Goal: Task Accomplishment & Management: Manage account settings

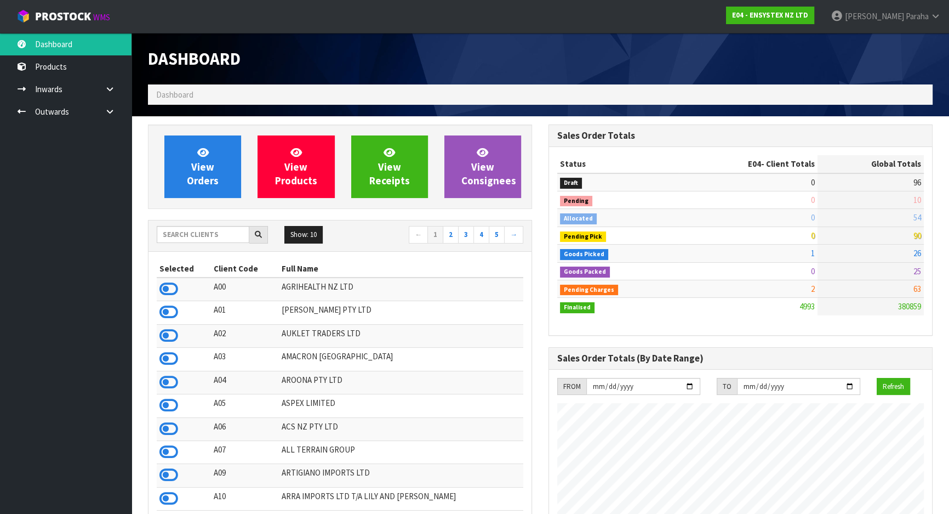
scroll to position [864, 400]
click at [213, 236] on input "text" at bounding box center [203, 234] width 93 height 17
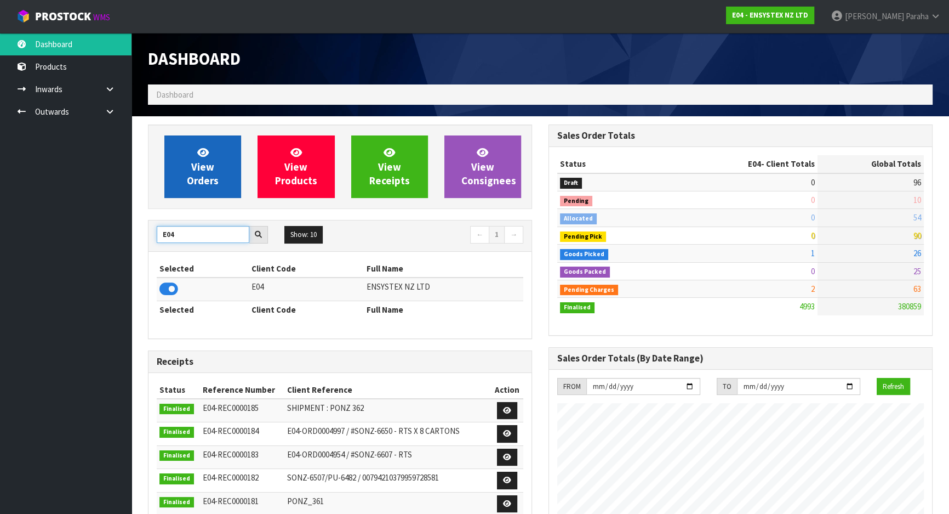
type input "E04"
click at [213, 174] on span "View Orders" at bounding box center [203, 166] width 32 height 41
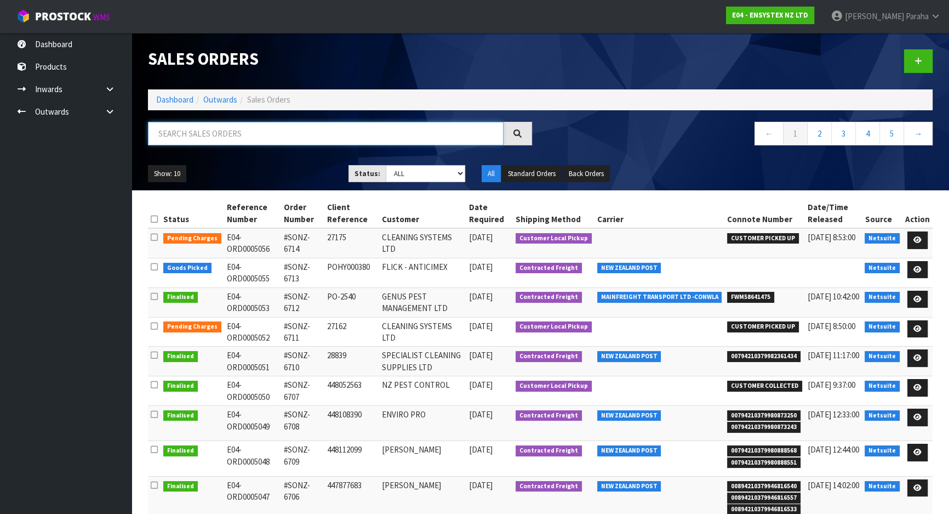
click at [215, 139] on input "text" at bounding box center [326, 134] width 356 height 24
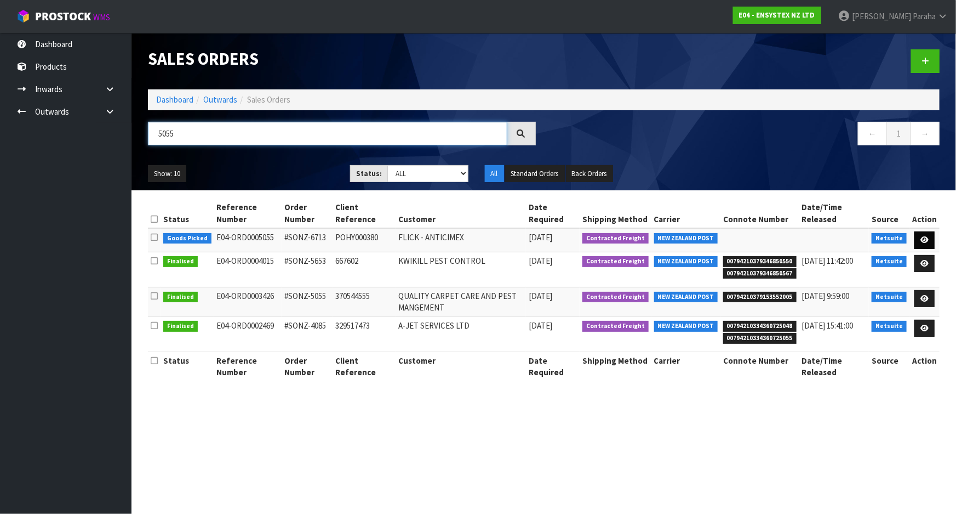
type input "5055"
click at [928, 236] on icon at bounding box center [925, 239] width 8 height 7
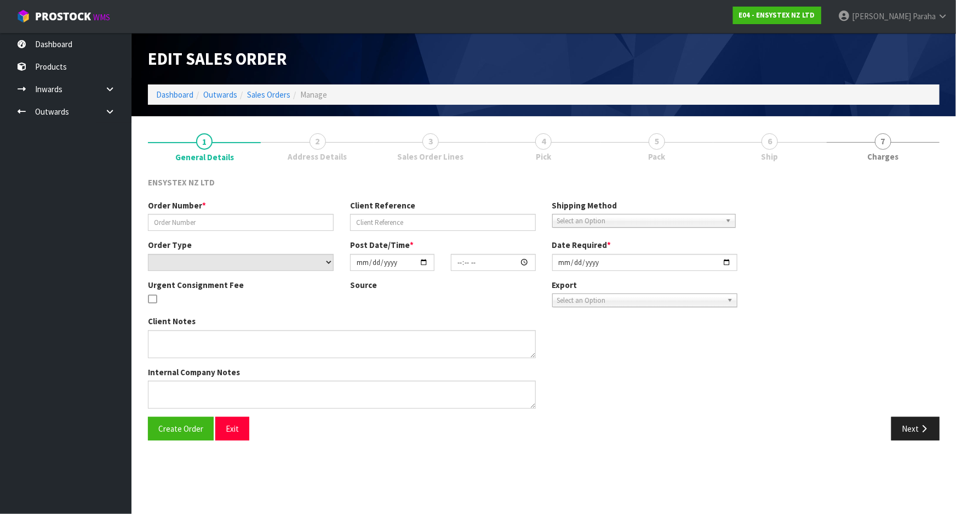
type input "#SONZ-6713"
type input "POHY000380"
select select "number:0"
type input "2025-09-11"
type input "14:00:25.000"
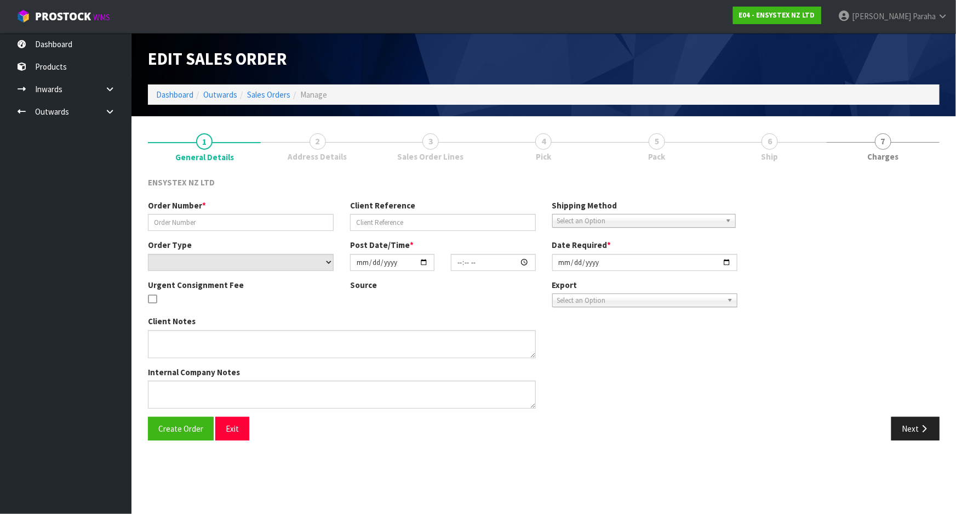
type input "2025-09-12"
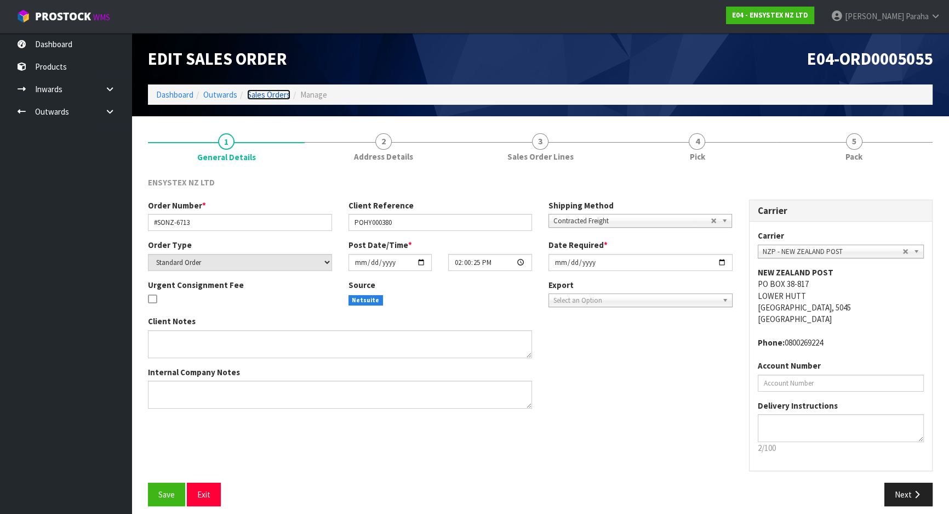
click at [283, 95] on link "Sales Orders" at bounding box center [268, 94] width 43 height 10
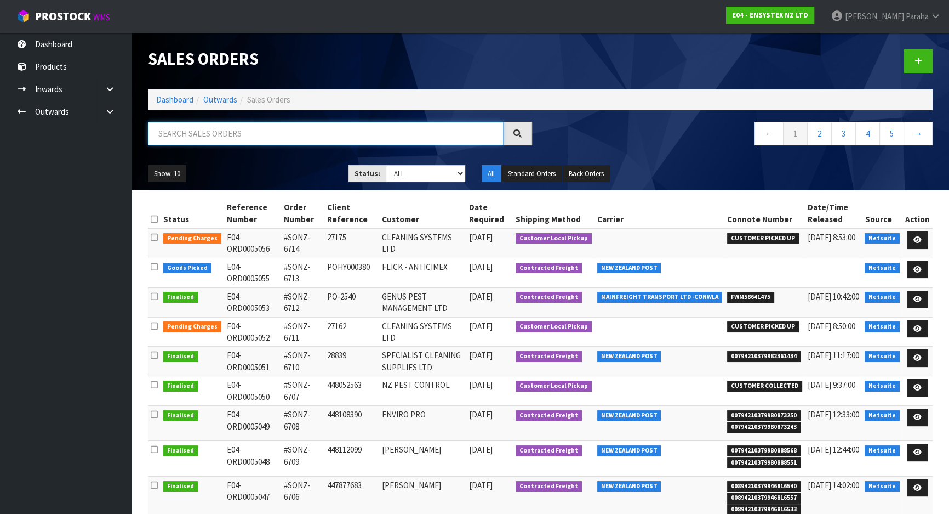
click at [219, 133] on input "text" at bounding box center [326, 134] width 356 height 24
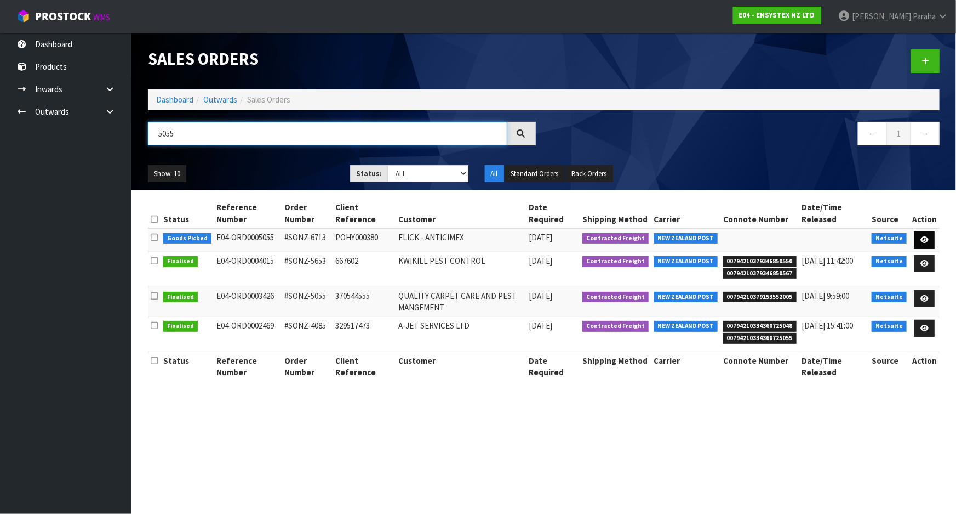
type input "5055"
click at [925, 239] on icon at bounding box center [925, 239] width 8 height 7
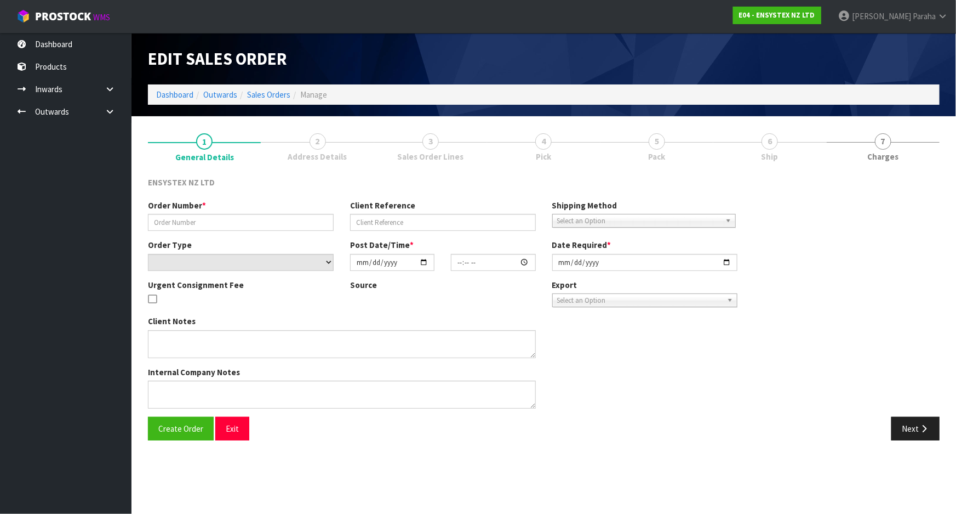
type input "#SONZ-6713"
type input "POHY000380"
select select "number:0"
type input "2025-09-11"
type input "14:00:25.000"
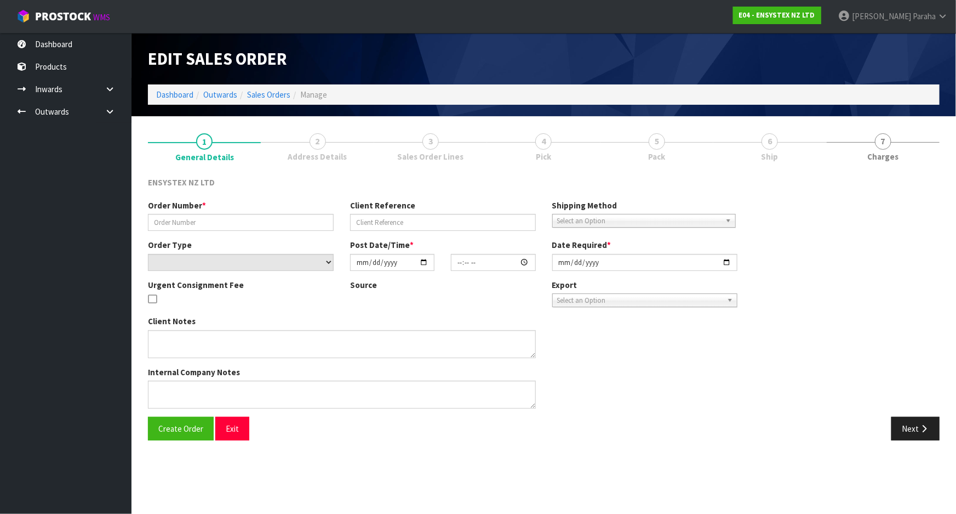
type input "2025-09-12"
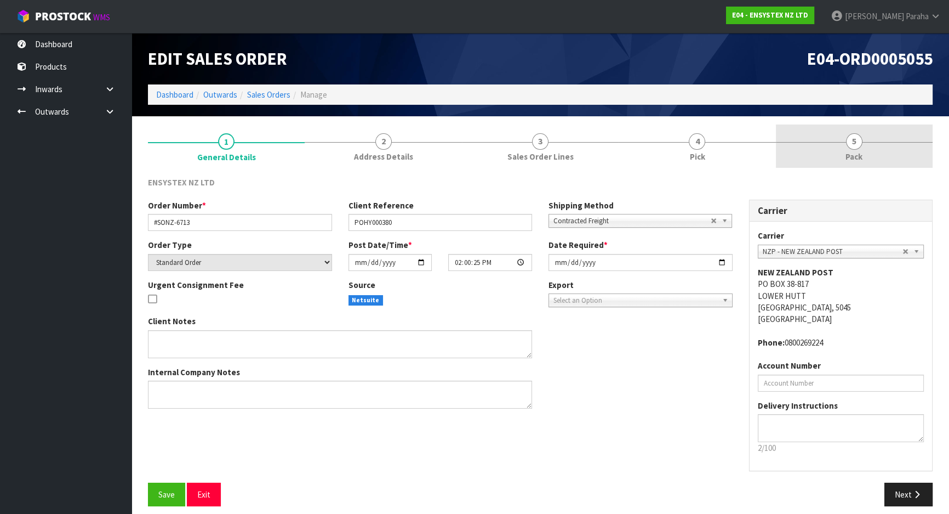
click at [859, 144] on span "5" at bounding box center [854, 141] width 16 height 16
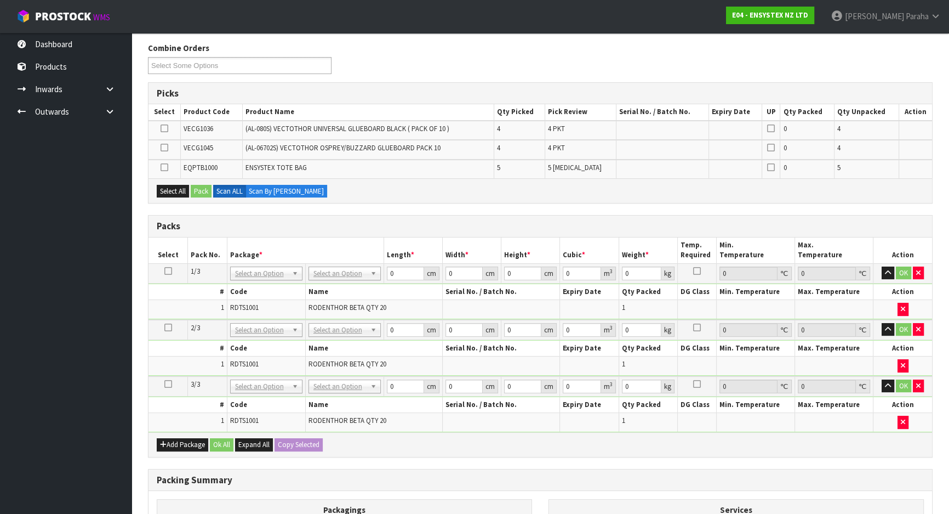
scroll to position [149, 0]
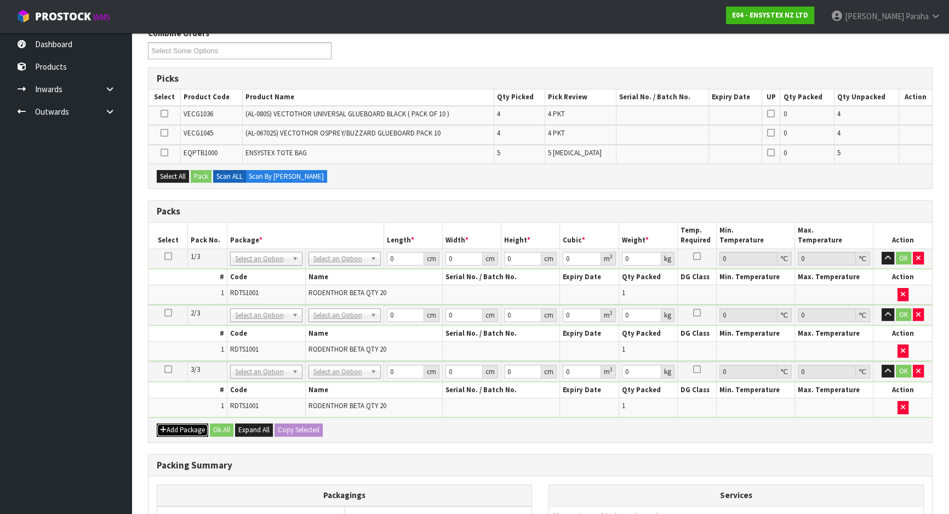
click at [178, 430] on button "Add Package" at bounding box center [183, 429] width 52 height 13
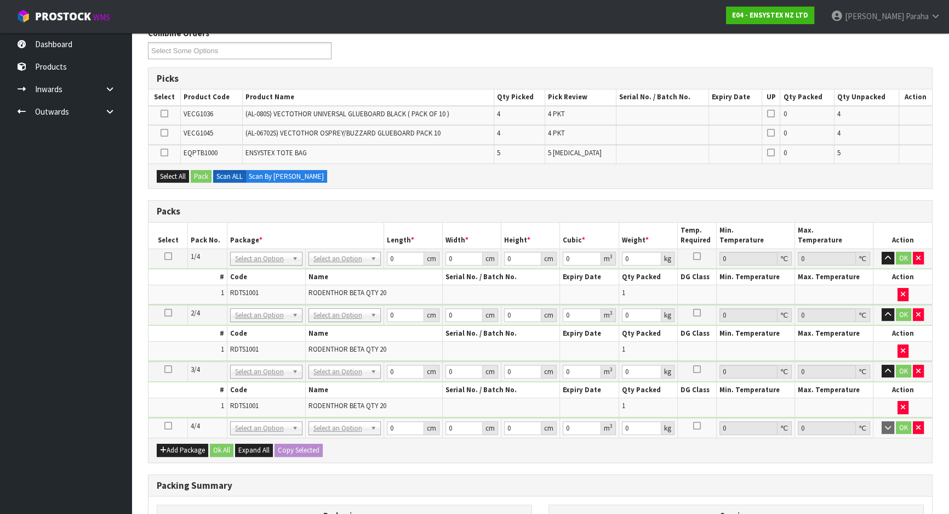
click at [166, 425] on icon at bounding box center [168, 425] width 8 height 1
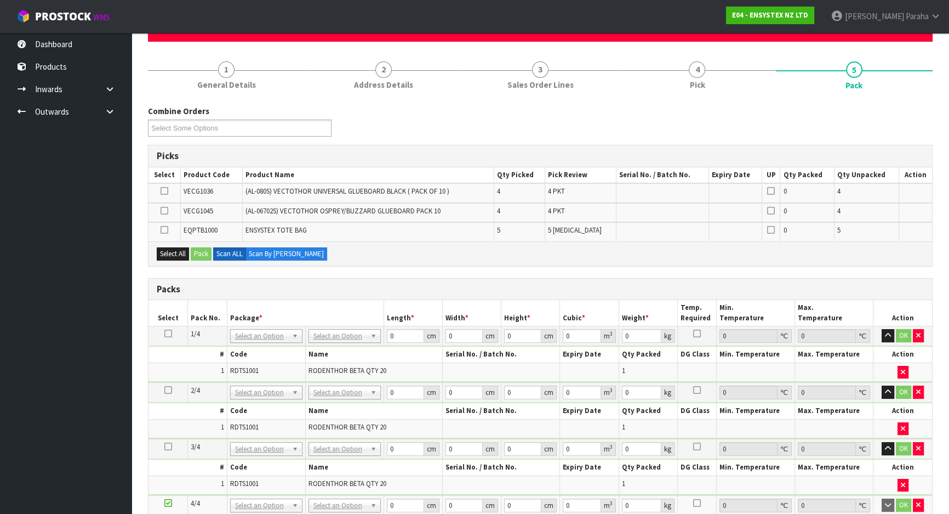
scroll to position [87, 0]
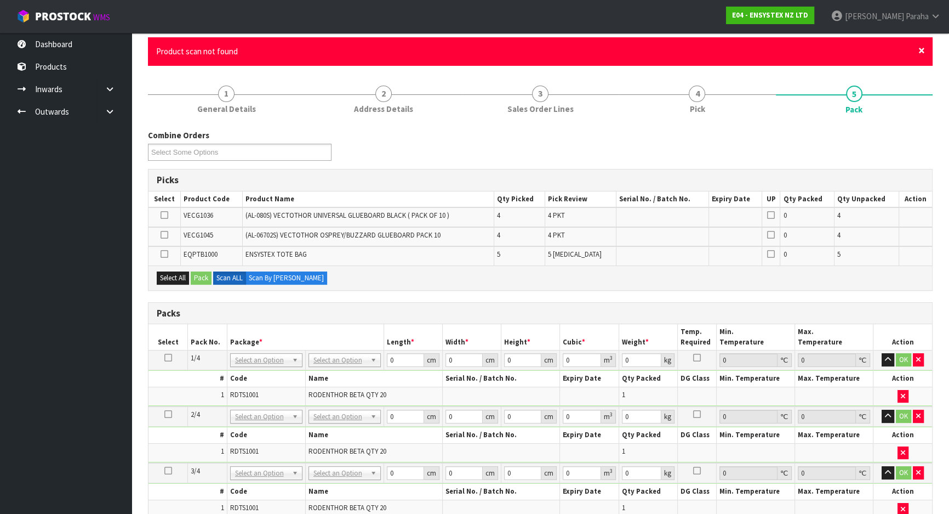
click at [922, 49] on span "×" at bounding box center [922, 50] width 7 height 15
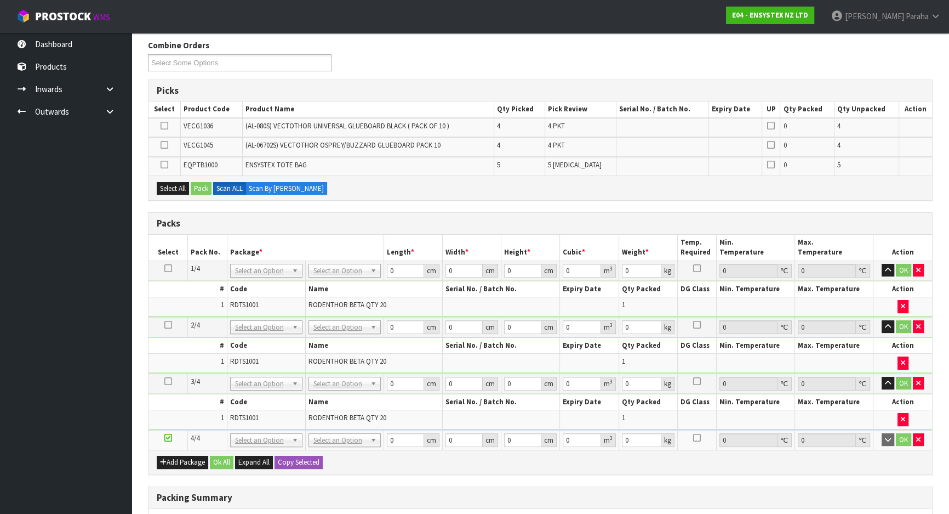
scroll to position [186, 0]
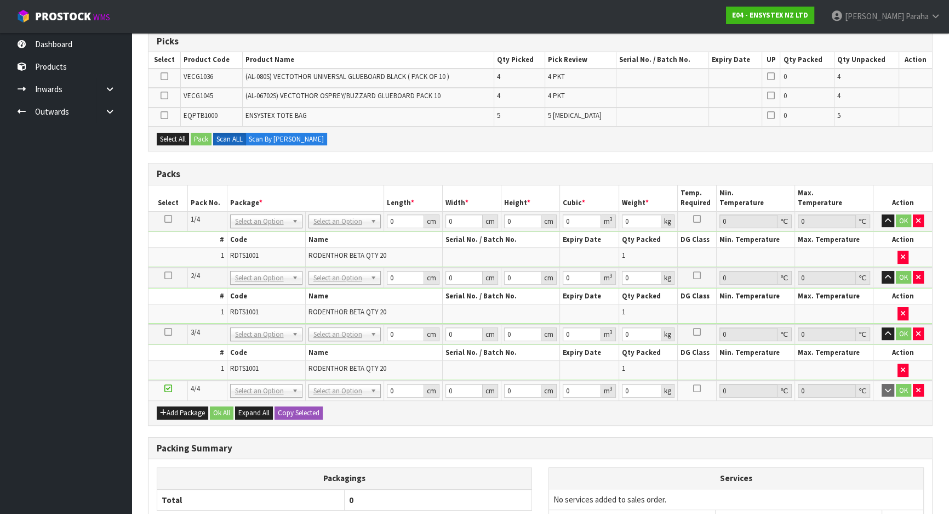
click at [164, 95] on icon at bounding box center [165, 95] width 8 height 1
click at [0, 0] on input "checkbox" at bounding box center [0, 0] width 0 height 0
click at [164, 77] on icon at bounding box center [165, 76] width 8 height 1
click at [0, 0] on input "checkbox" at bounding box center [0, 0] width 0 height 0
click at [203, 138] on button "Pack" at bounding box center [201, 139] width 21 height 13
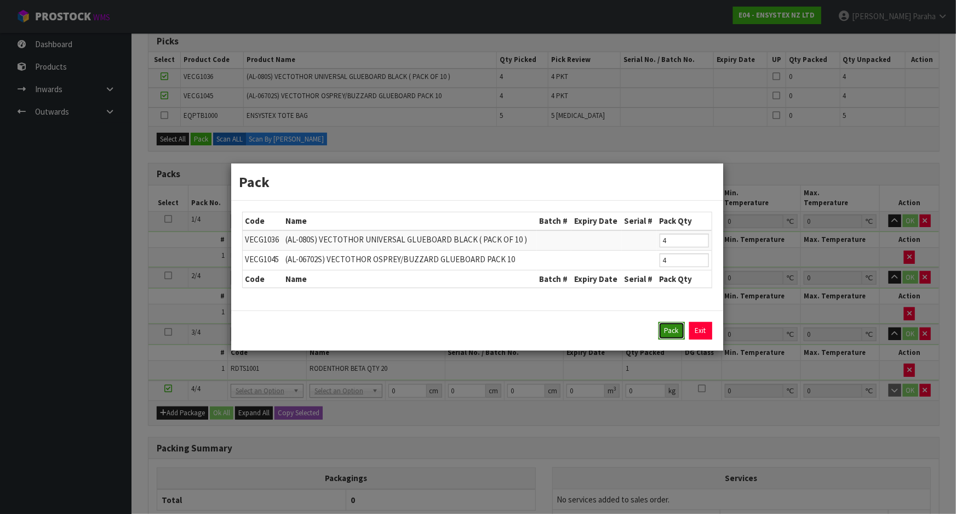
click at [669, 331] on button "Pack" at bounding box center [672, 331] width 26 height 18
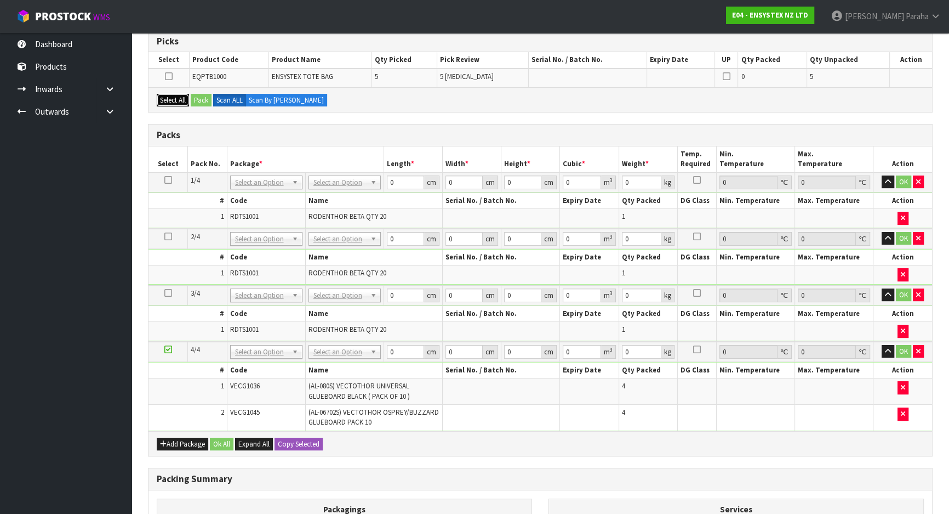
click at [176, 99] on button "Select All" at bounding box center [173, 100] width 32 height 13
click at [199, 104] on button "Pack" at bounding box center [201, 100] width 21 height 13
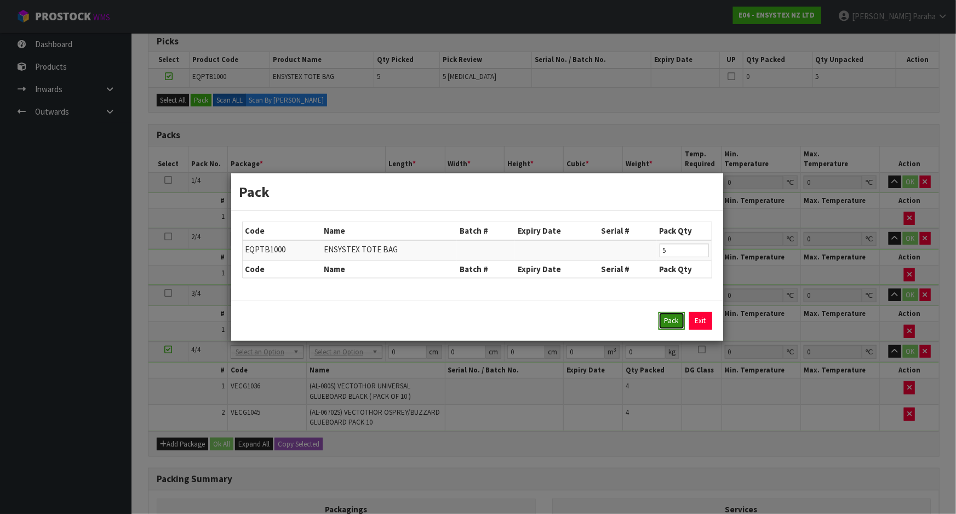
click at [664, 320] on button "Pack" at bounding box center [672, 321] width 26 height 18
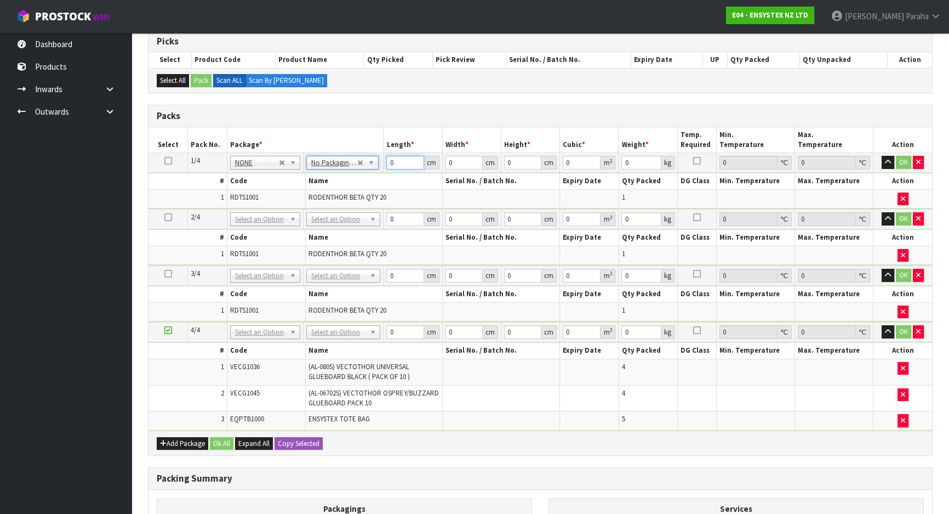
click at [386, 161] on input "0" at bounding box center [404, 163] width 37 height 14
type input "4939"
type input "47"
drag, startPoint x: 383, startPoint y: 164, endPoint x: 373, endPoint y: 167, distance: 10.6
click at [373, 167] on tr "1/4 NONE 007-001 007-002 007-004 007-009 007-013 007-014 007-015 007-017 007-01…" at bounding box center [541, 163] width 784 height 20
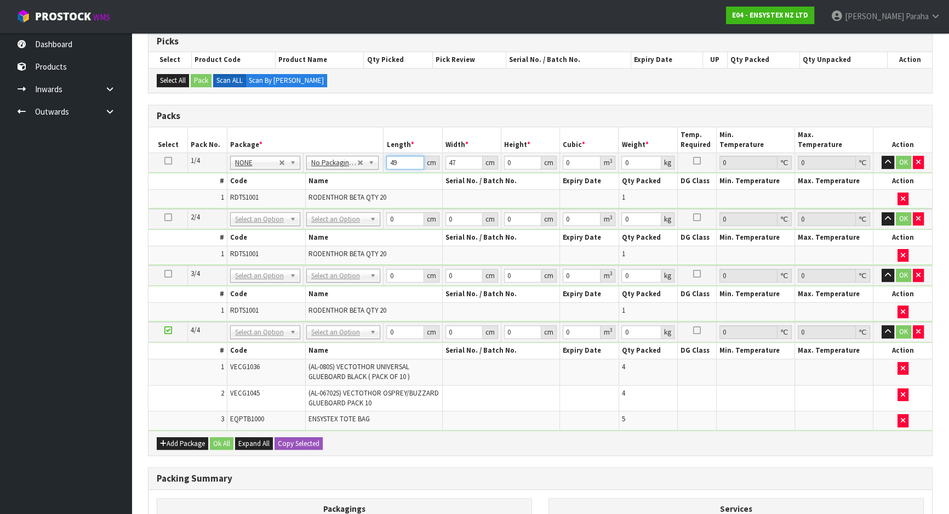
type input "49"
type input "39"
type input "4"
type input "0.007644"
type input "47"
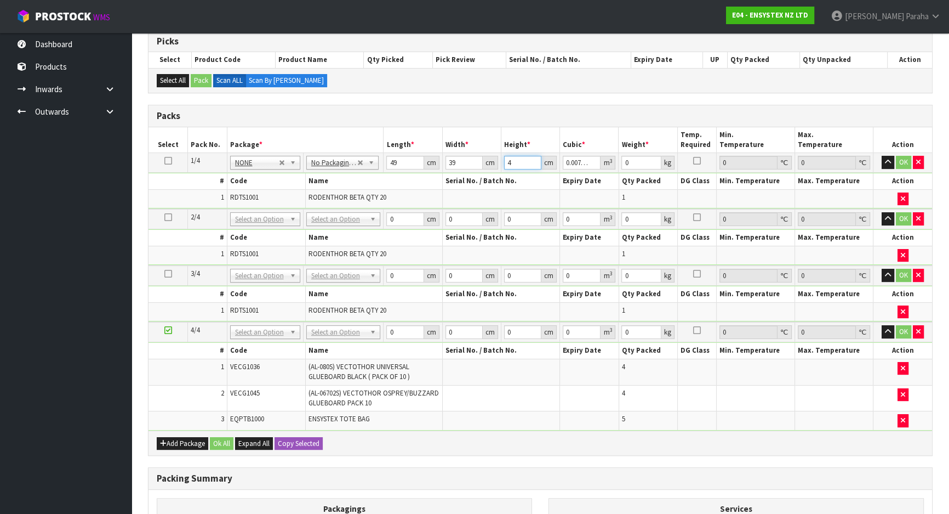
type input "0.089817"
type input "47"
type input "10"
click at [166, 161] on icon at bounding box center [168, 161] width 8 height 1
click at [310, 440] on button "Copy Selected" at bounding box center [299, 443] width 48 height 13
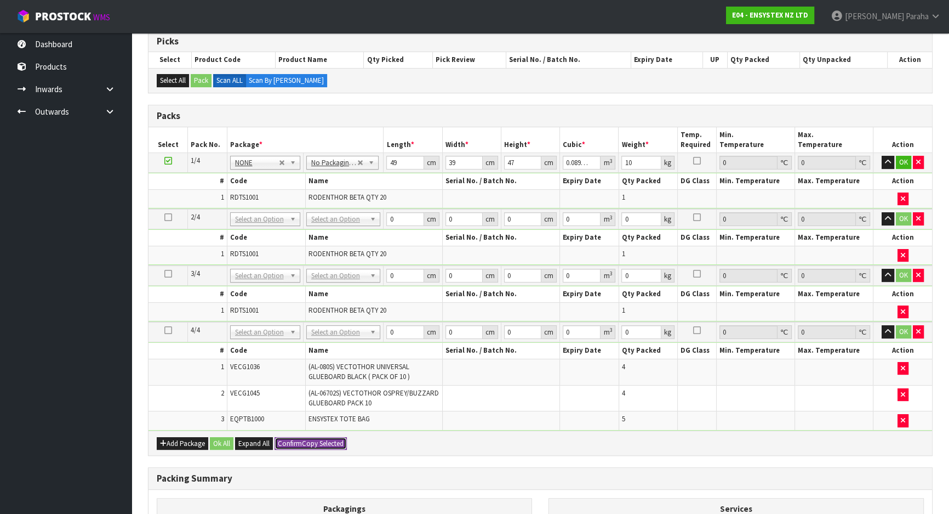
click at [310, 440] on button "Confirm Copy Selected" at bounding box center [311, 443] width 72 height 13
type input "49"
type input "39"
type input "47"
type input "0.089817"
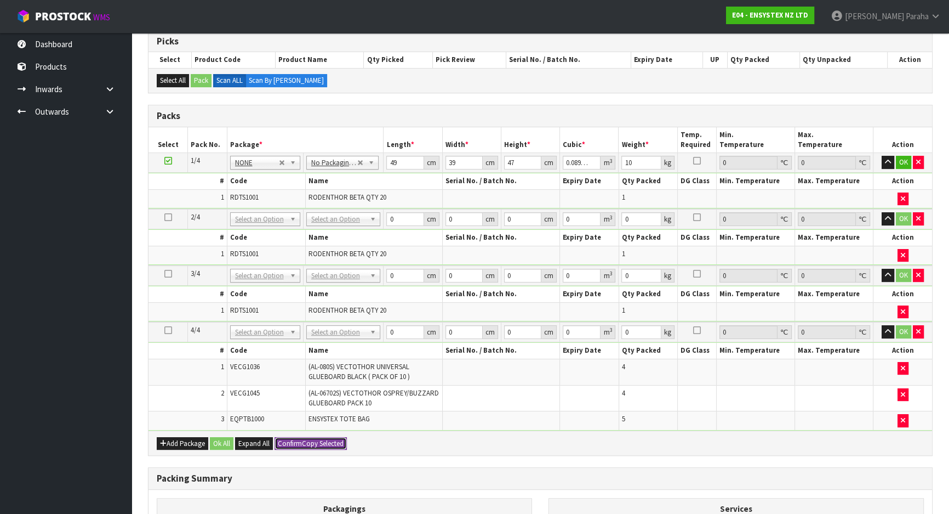
type input "10"
type input "49"
type input "39"
type input "47"
type input "0.089817"
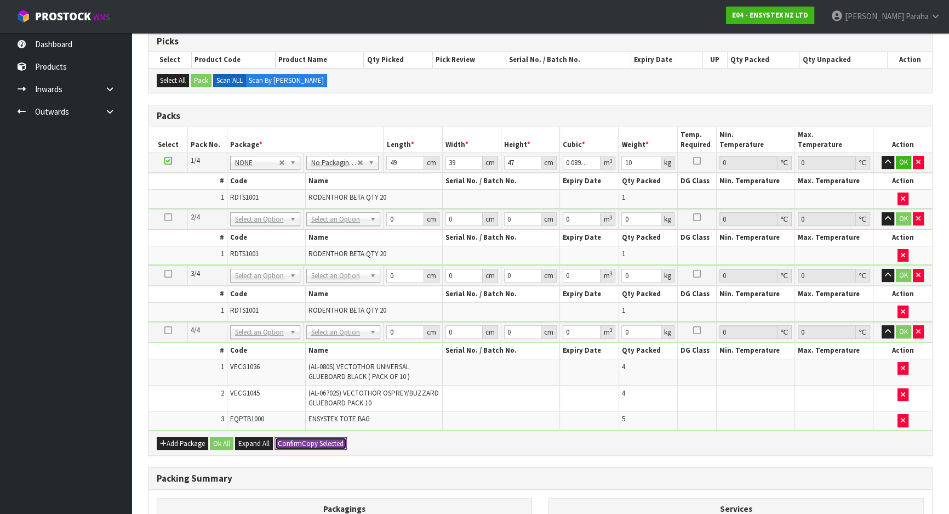
type input "10"
type input "49"
type input "39"
type input "47"
type input "0.089817"
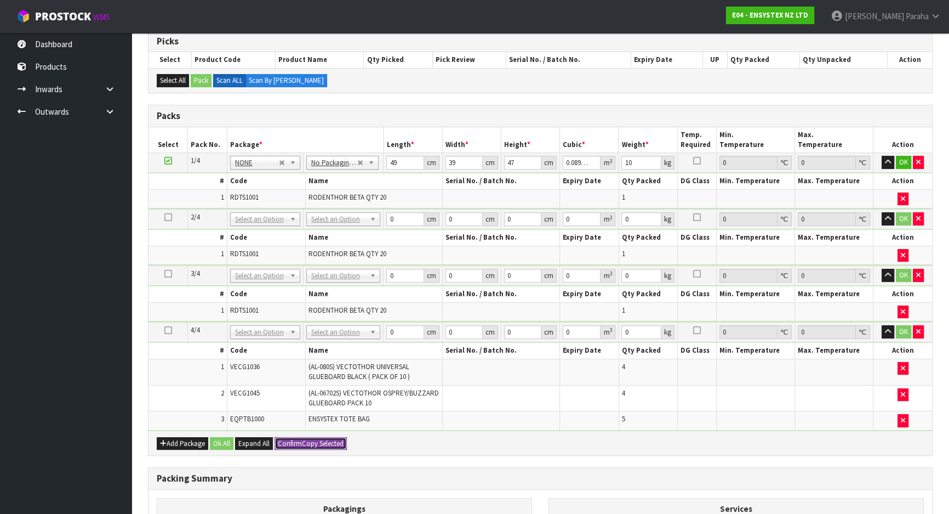
type input "10"
type input "3"
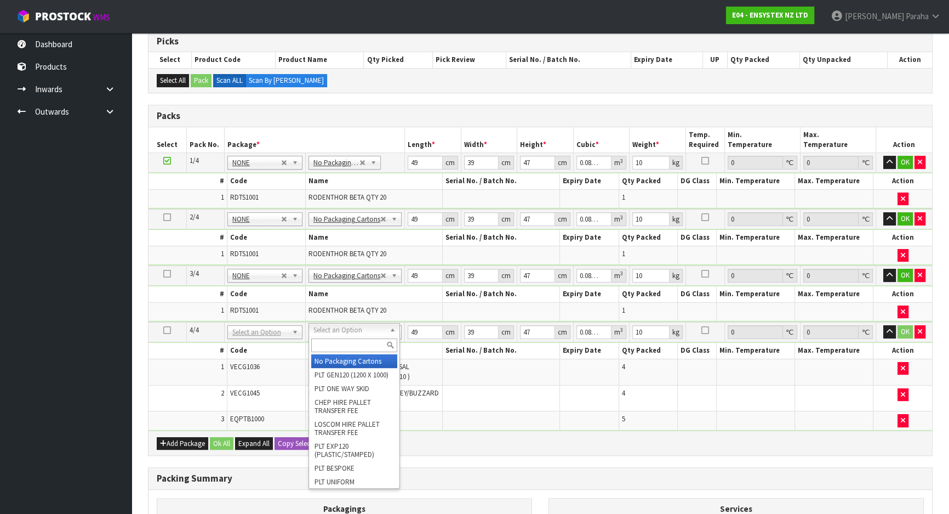
click at [356, 341] on input "text" at bounding box center [353, 345] width 85 height 14
type input "CTN7"
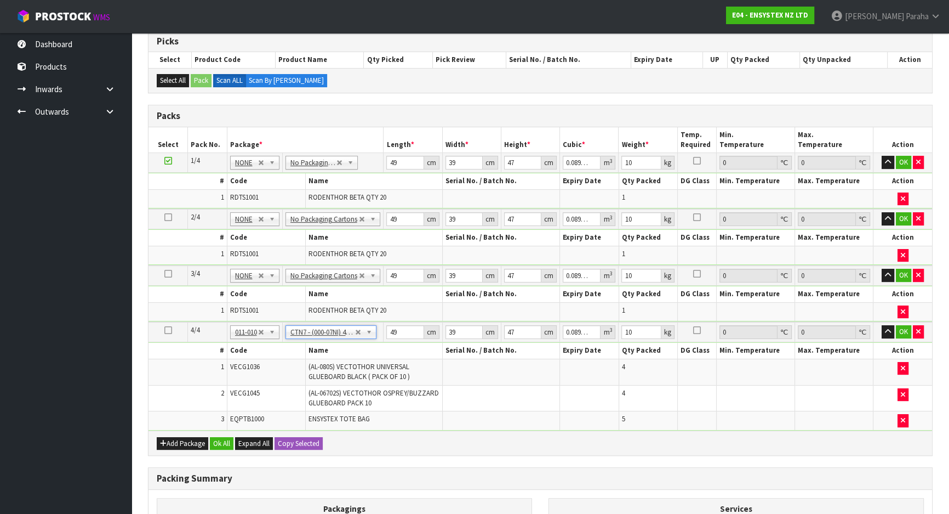
type input "45.5"
type input "35"
type input "0.072459"
type input "15.3"
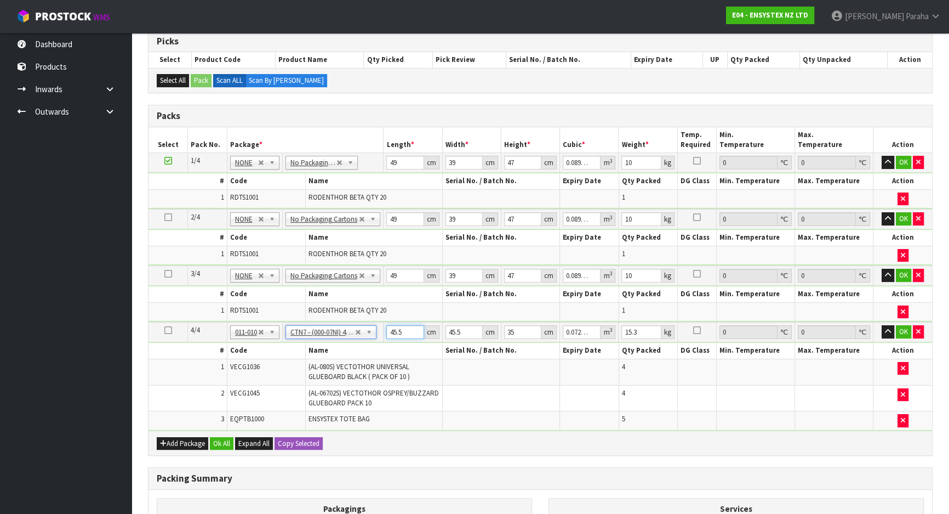
drag, startPoint x: 406, startPoint y: 327, endPoint x: 373, endPoint y: 318, distance: 34.2
click at [373, 318] on table "Select Pack No. Package * Length * Width * Height * Cubic * Weight * Temp. Requ…" at bounding box center [541, 278] width 784 height 303
type input "4"
type input "0.00637"
type input "48"
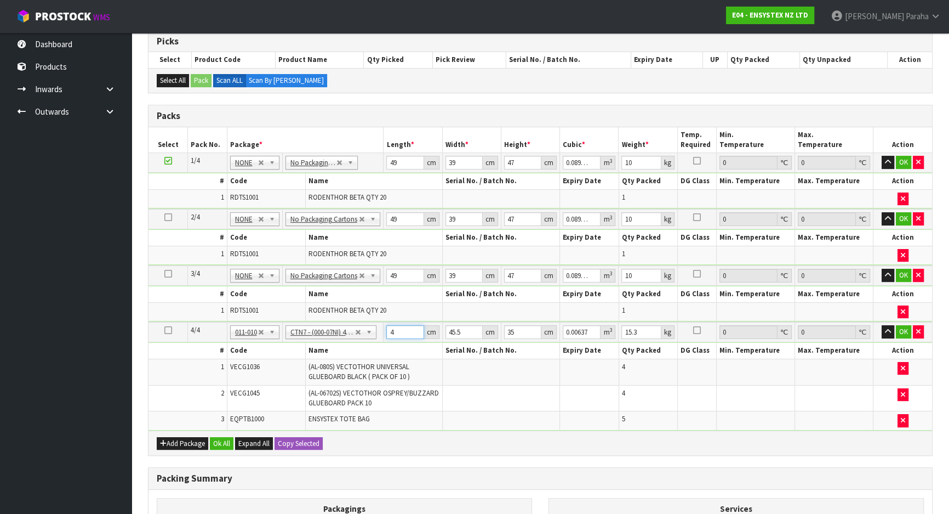
type input "0.07644"
type input "48"
type input "4"
type input "0.00672"
type input "47"
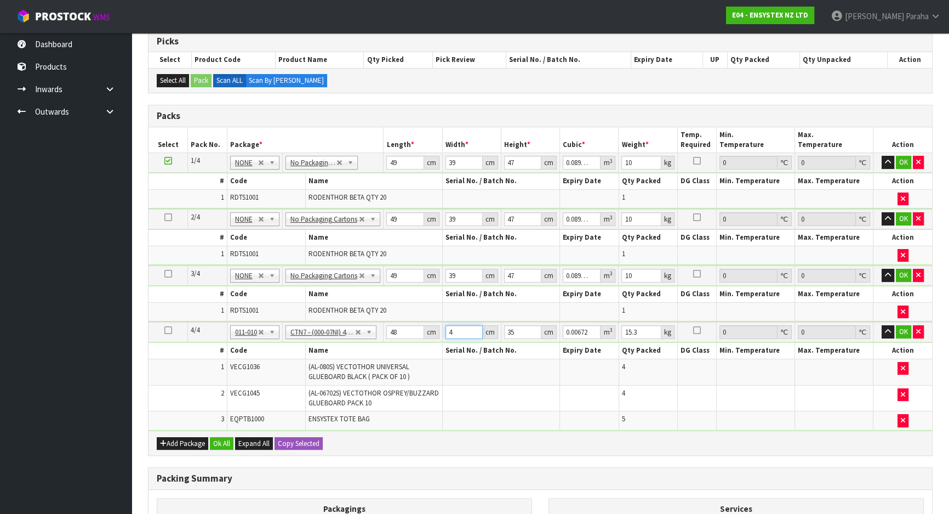
type input "0.07896"
type input "47"
type input "3"
type input "0.006768"
type input "37"
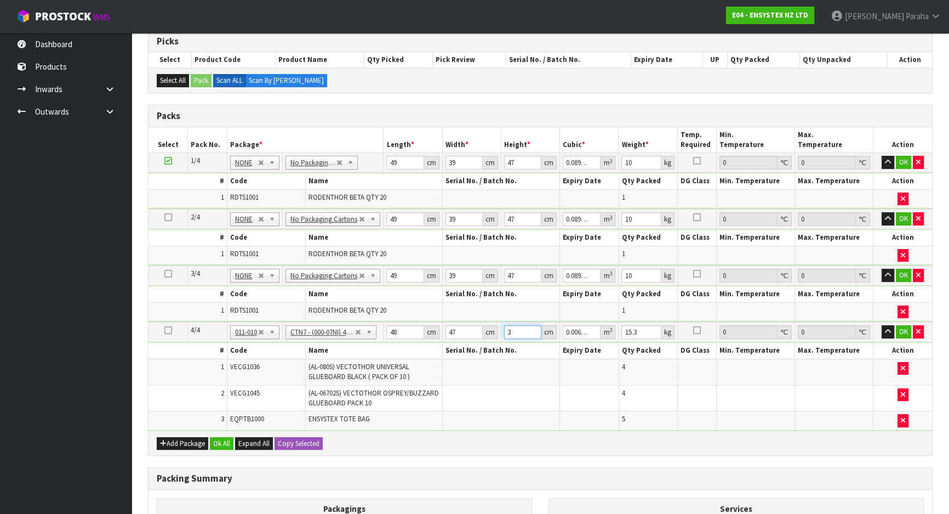
type input "0.083472"
type input "37"
type input "13"
click at [223, 438] on button "Ok All" at bounding box center [222, 443] width 24 height 13
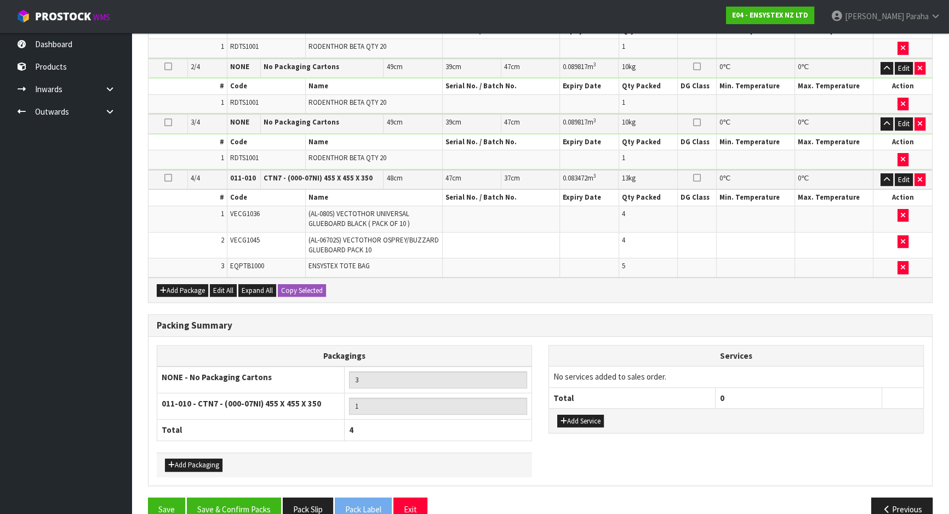
scroll to position [355, 0]
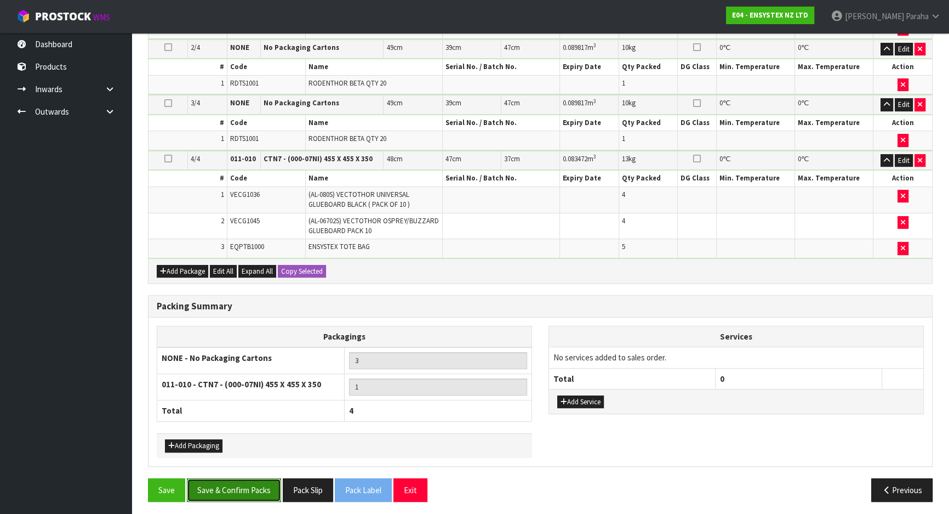
click at [259, 480] on button "Save & Confirm Packs" at bounding box center [234, 490] width 94 height 24
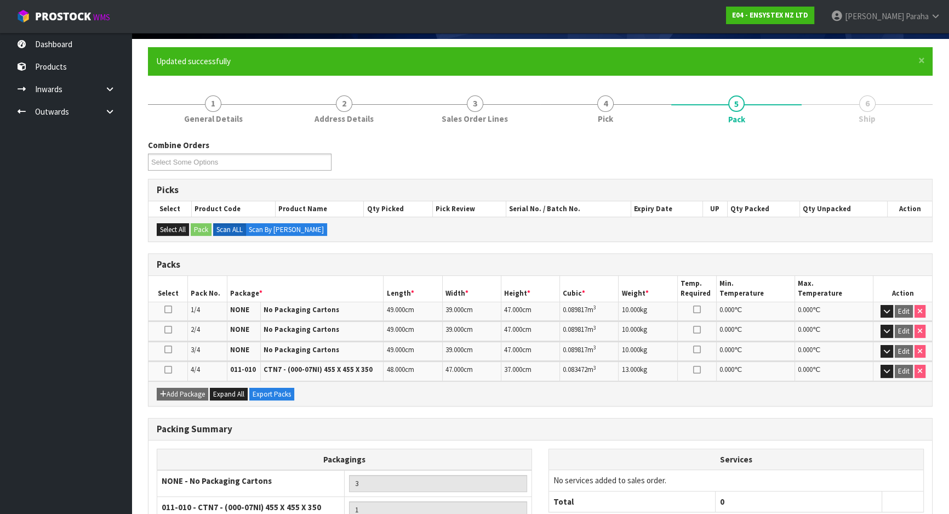
scroll to position [176, 0]
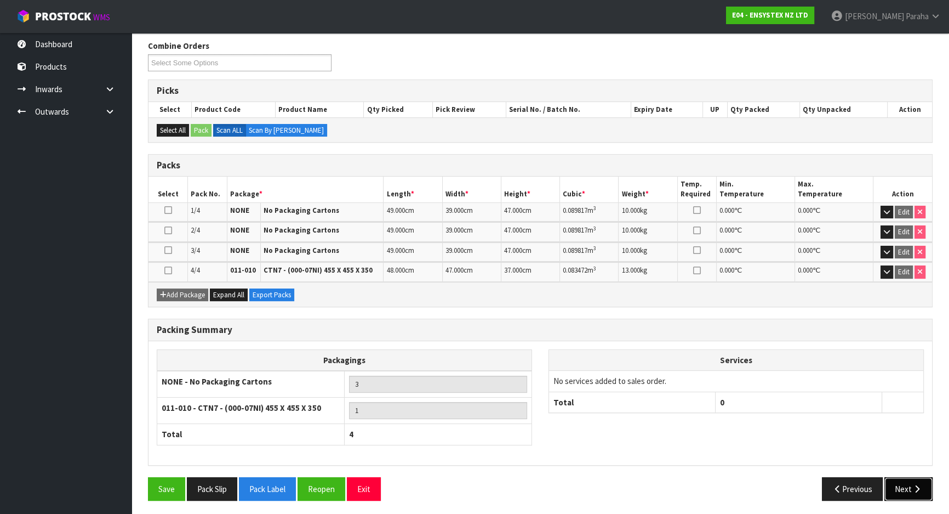
click at [913, 490] on button "Next" at bounding box center [909, 489] width 48 height 24
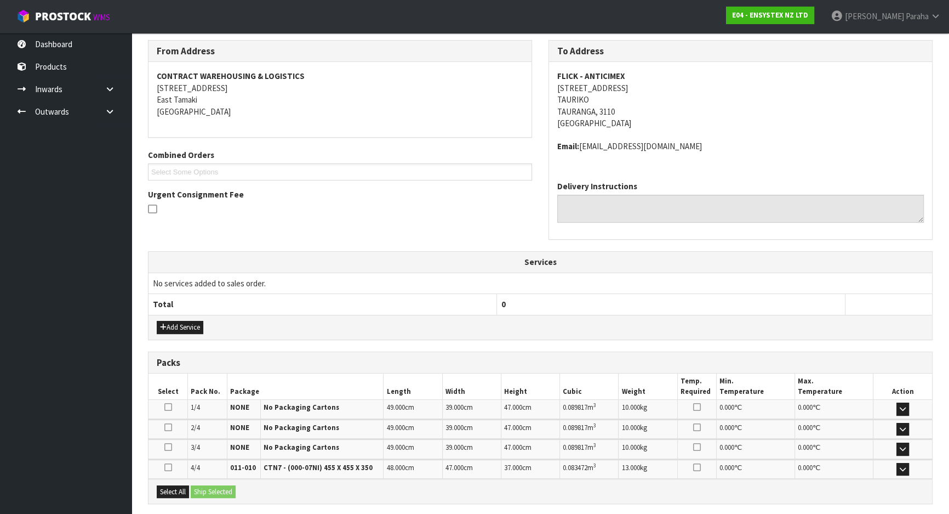
scroll to position [282, 0]
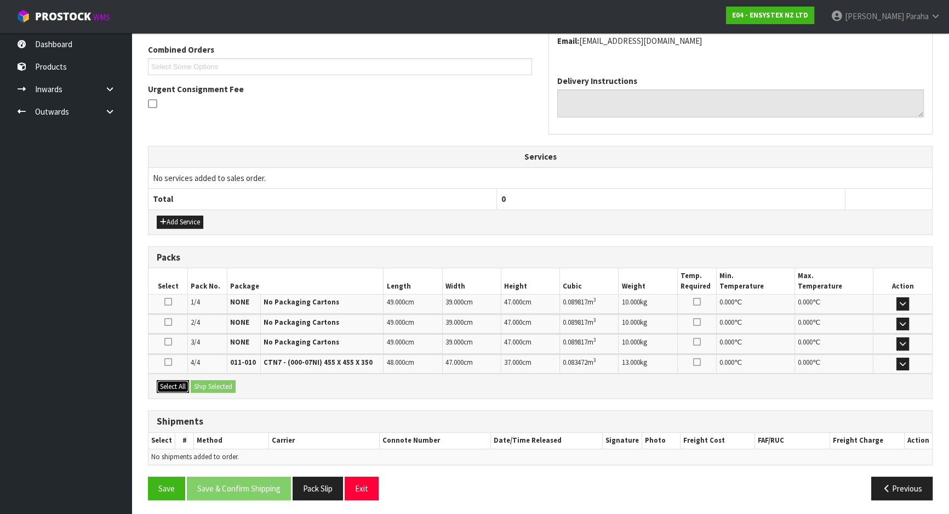
click at [175, 386] on button "Select All" at bounding box center [173, 386] width 32 height 13
click at [208, 383] on button "Ship Selected" at bounding box center [213, 386] width 45 height 13
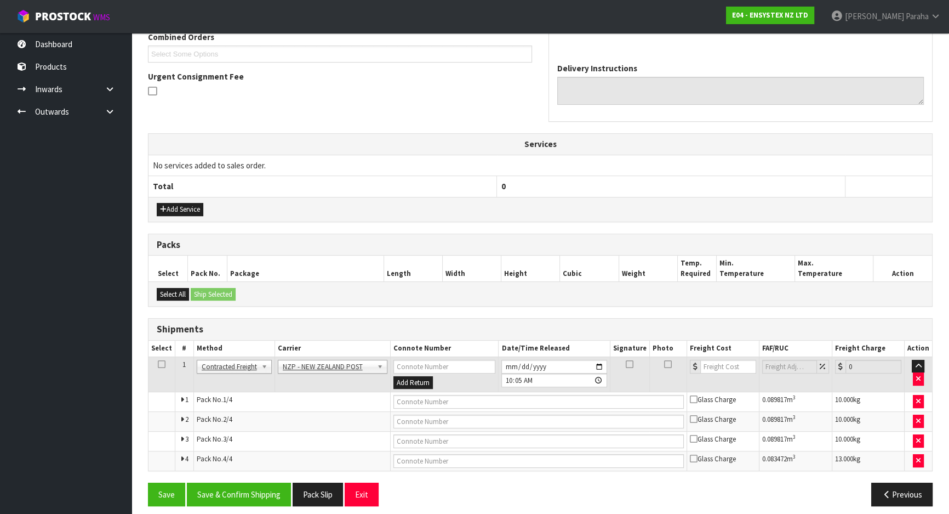
scroll to position [301, 0]
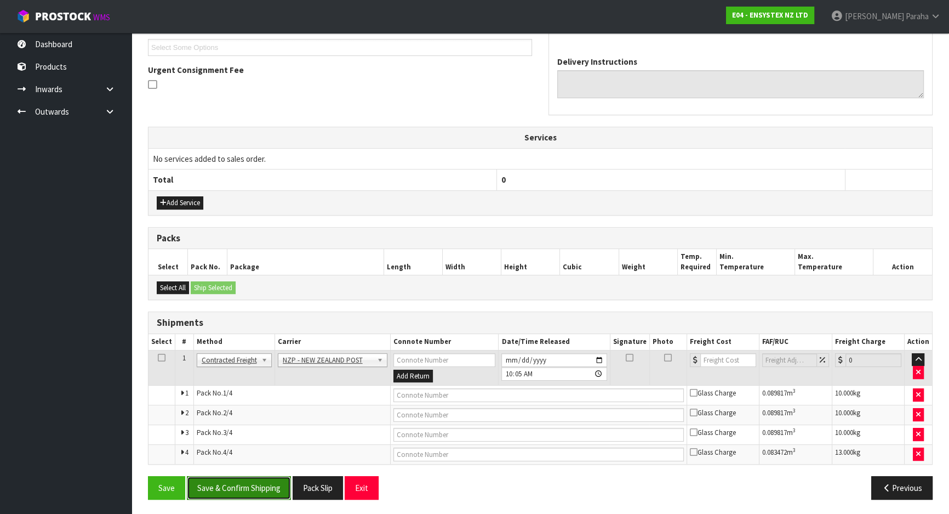
click at [260, 486] on button "Save & Confirm Shipping" at bounding box center [239, 488] width 104 height 24
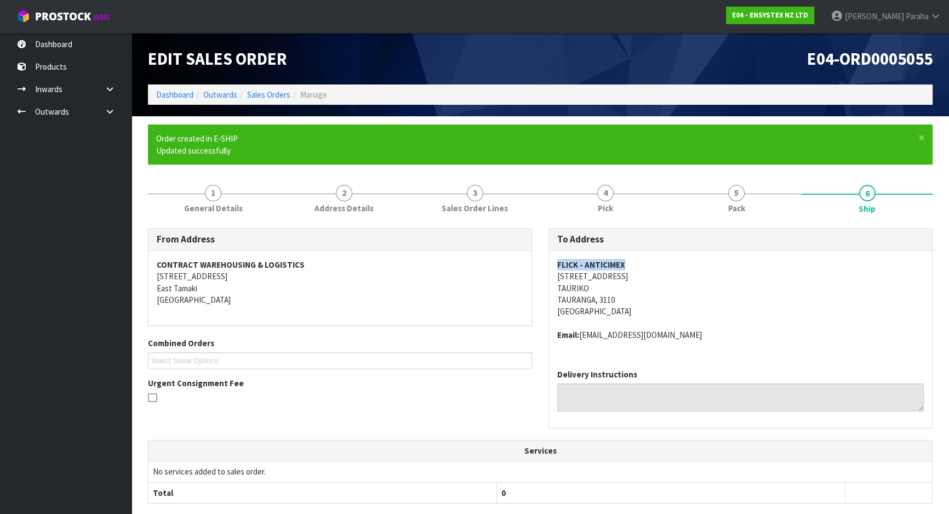
drag, startPoint x: 626, startPoint y: 264, endPoint x: 543, endPoint y: 266, distance: 83.9
click at [543, 266] on div "To Address FLICK - ANTICIMEX 3/2 POTURI STREET TAURIKO TAURANGA, 3110 New Zeala…" at bounding box center [740, 334] width 401 height 212
copy strong "FLICK - ANTICIMEX"
drag, startPoint x: 720, startPoint y: 334, endPoint x: 581, endPoint y: 335, distance: 139.2
click at [581, 335] on address "Email: accounts.payable@flick-anticimex.co.nz" at bounding box center [740, 335] width 367 height 12
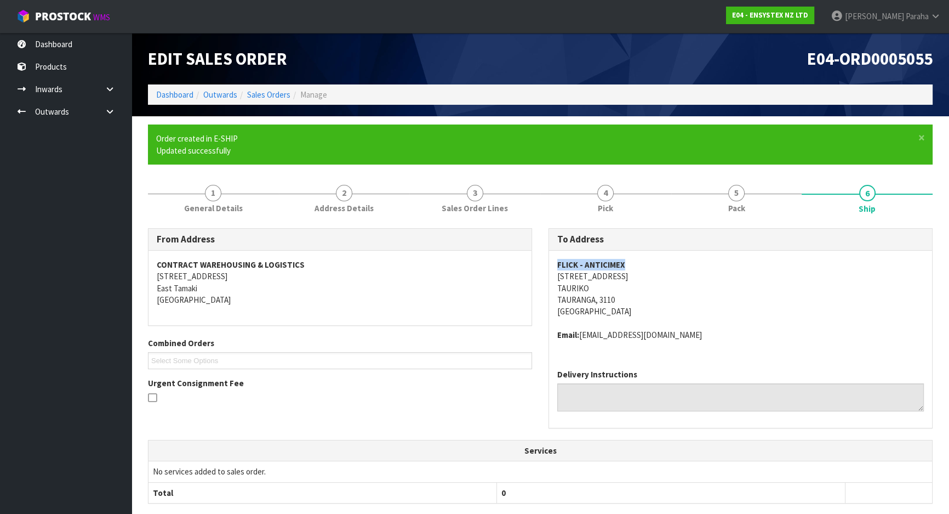
copy address "accounts.payable@flick-anticimex.co.nz"
click at [208, 193] on span "1" at bounding box center [213, 193] width 16 height 16
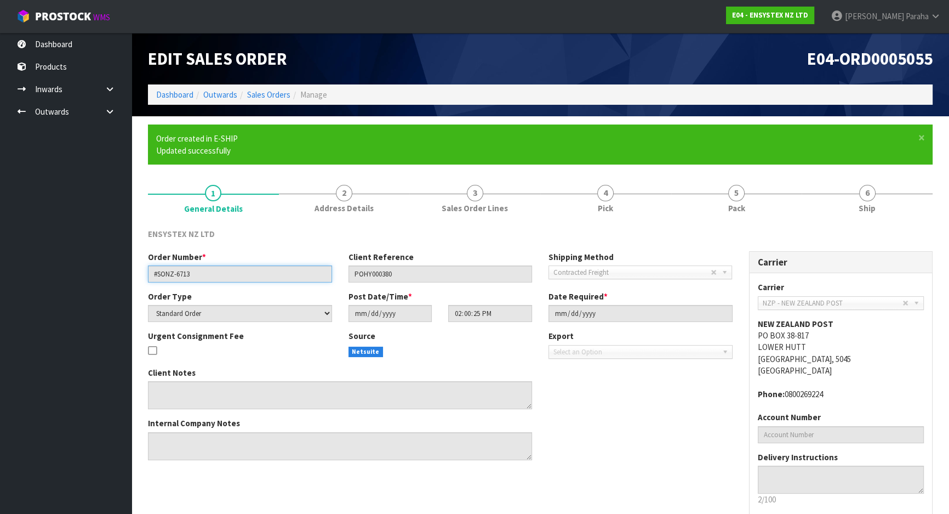
drag, startPoint x: 194, startPoint y: 274, endPoint x: 148, endPoint y: 274, distance: 46.0
click at [148, 274] on input "#SONZ-6713" at bounding box center [240, 273] width 184 height 17
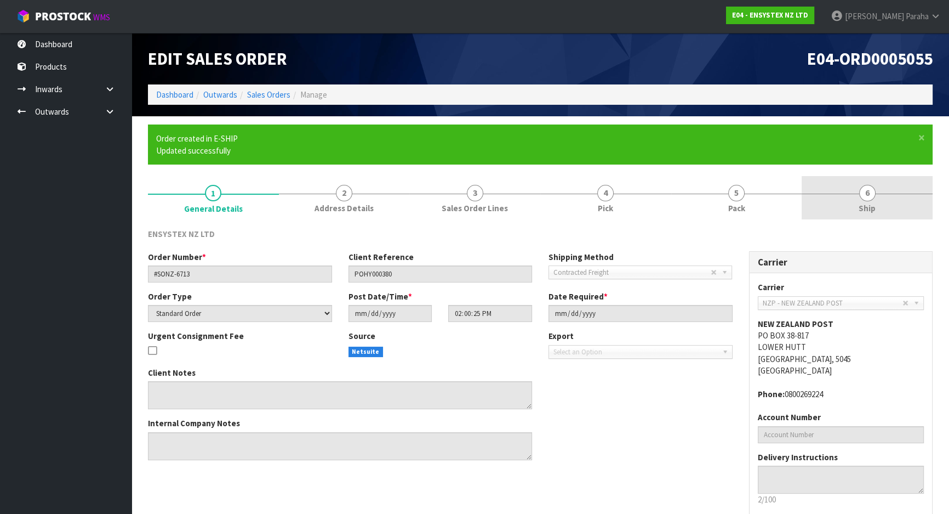
click at [873, 194] on span "6" at bounding box center [867, 193] width 16 height 16
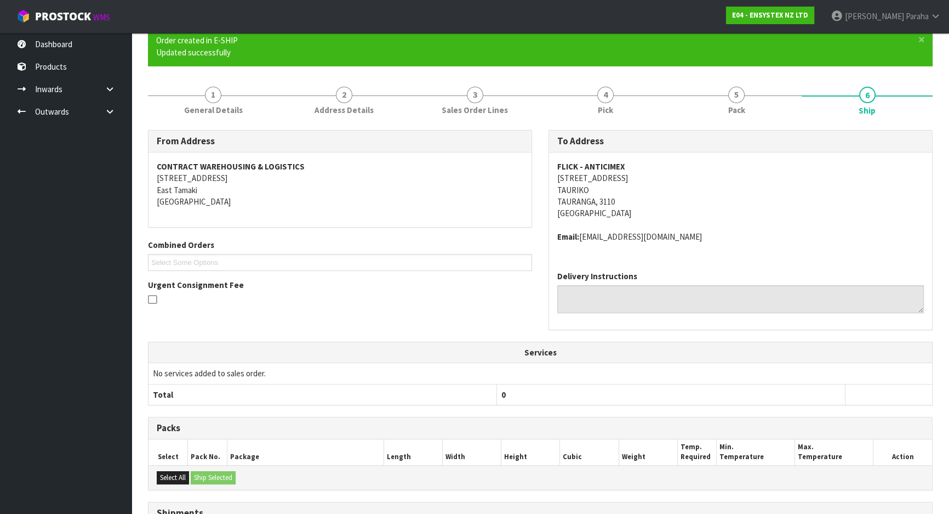
scroll to position [99, 0]
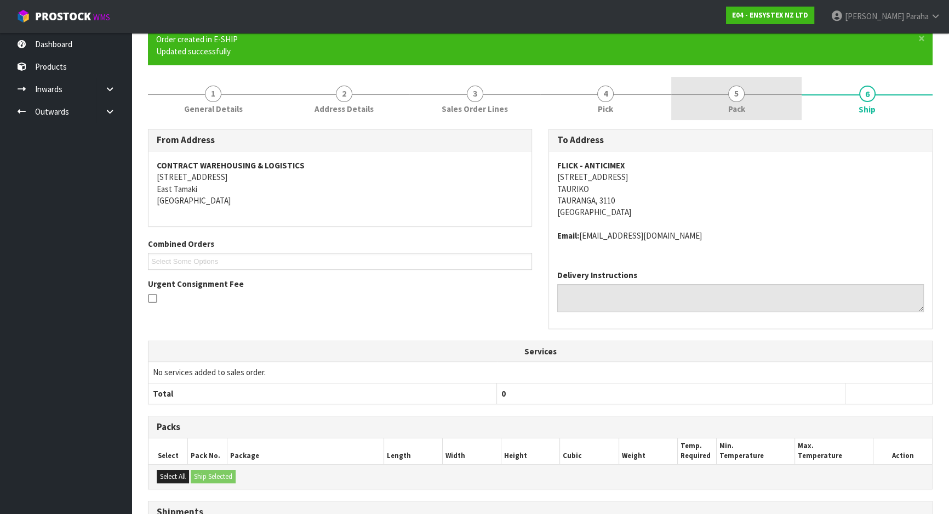
click at [734, 99] on span "5" at bounding box center [736, 93] width 16 height 16
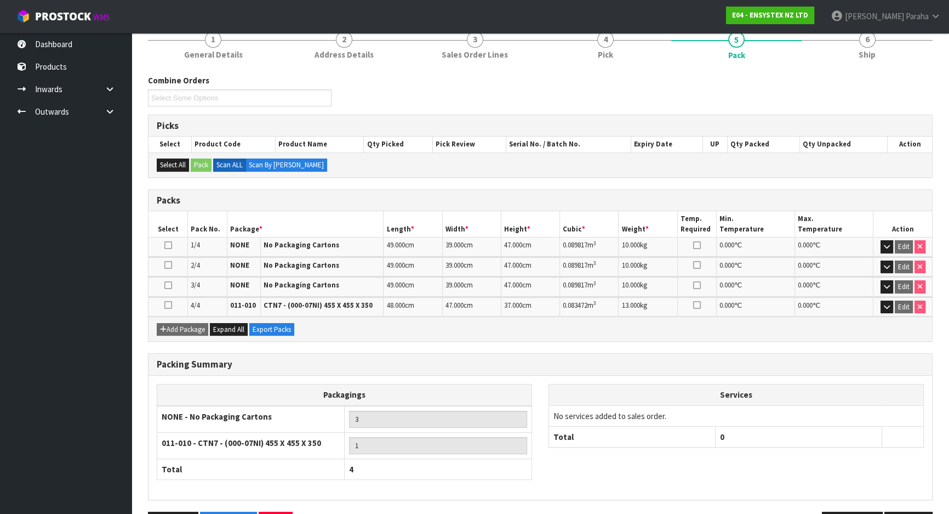
scroll to position [189, 0]
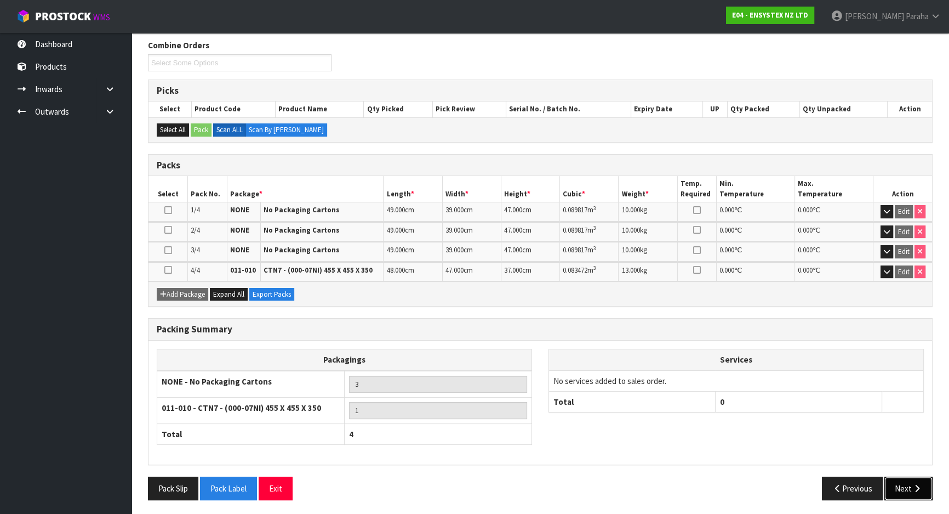
click at [908, 487] on button "Next" at bounding box center [909, 488] width 48 height 24
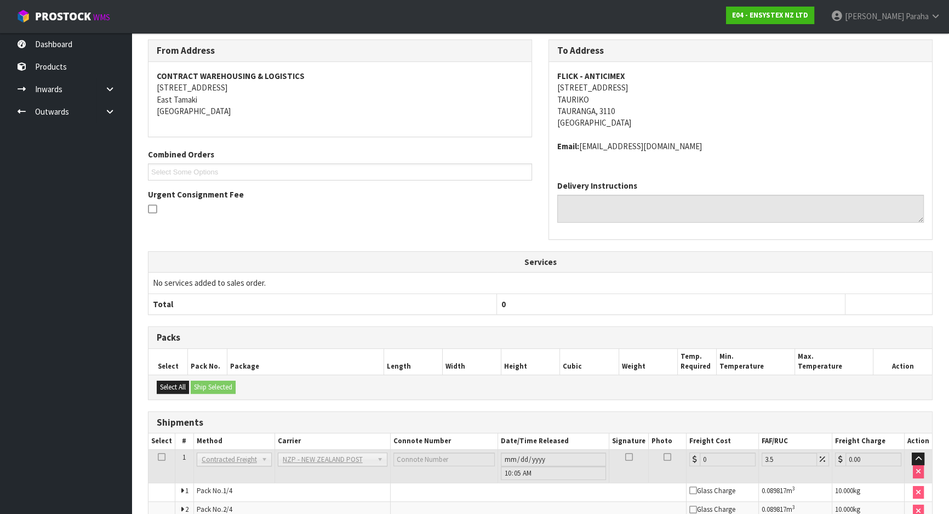
scroll to position [283, 0]
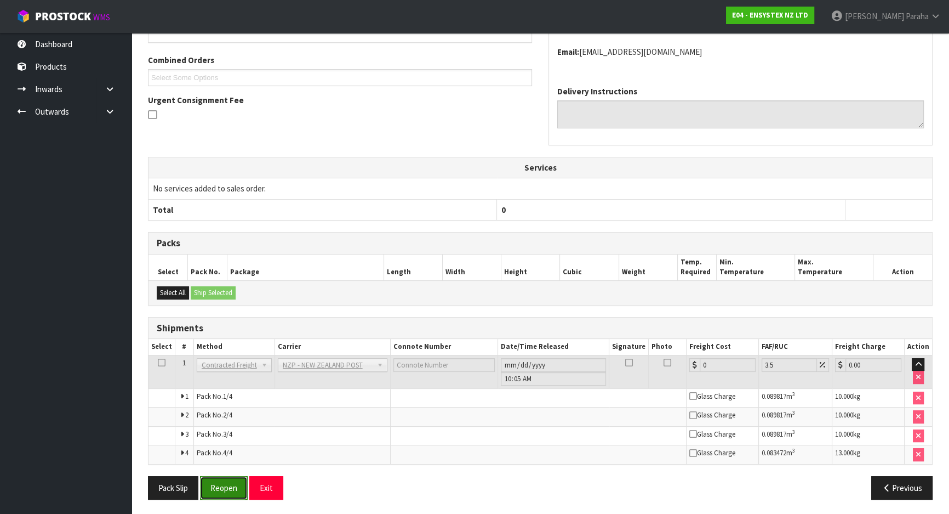
click at [221, 492] on button "Reopen" at bounding box center [224, 488] width 48 height 24
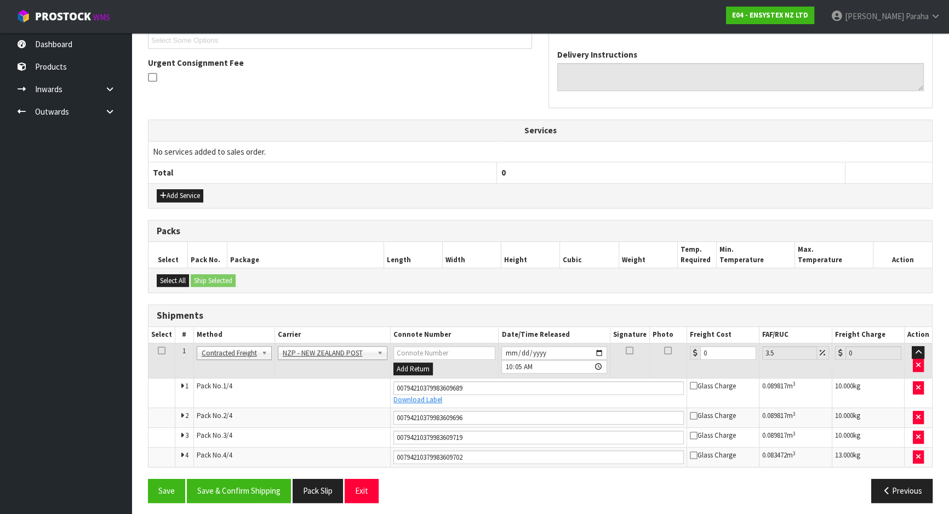
scroll to position [311, 0]
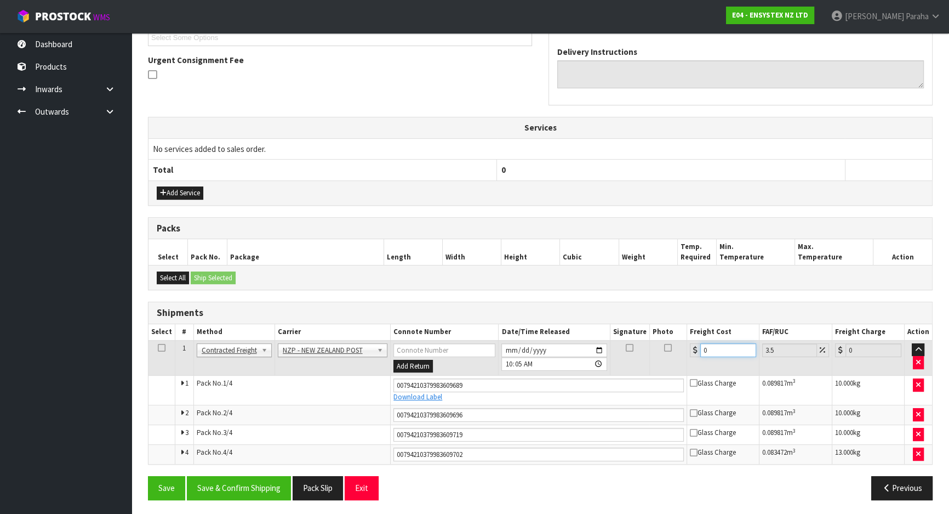
click at [729, 350] on input "0" at bounding box center [728, 350] width 56 height 14
type input "5"
type input "5.17"
type input "57"
type input "58.99"
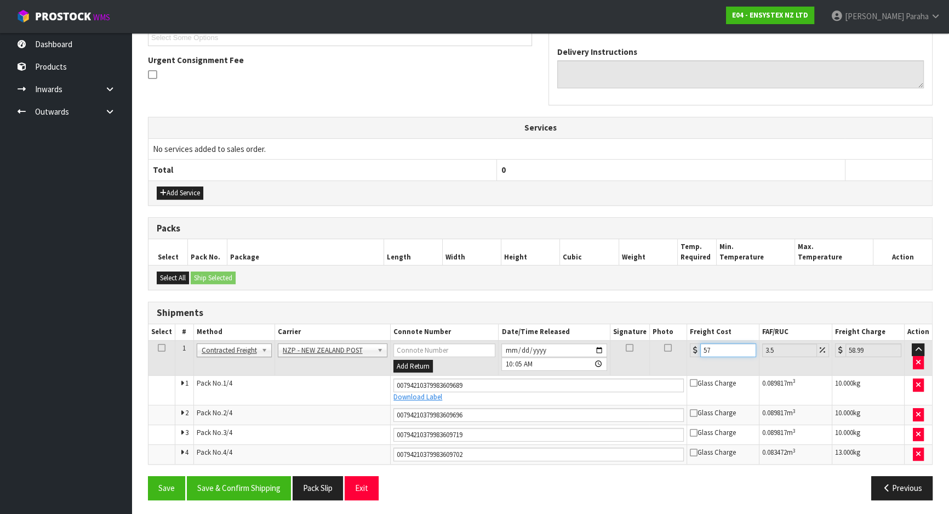
type input "57.1"
type input "59.1"
type input "57.19"
type input "59.19"
type input "57.19"
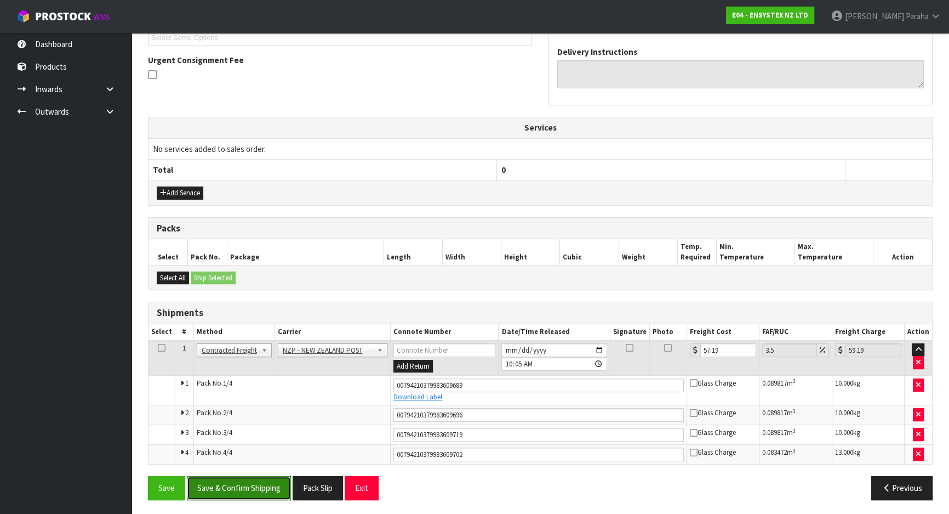
click at [248, 490] on button "Save & Confirm Shipping" at bounding box center [239, 488] width 104 height 24
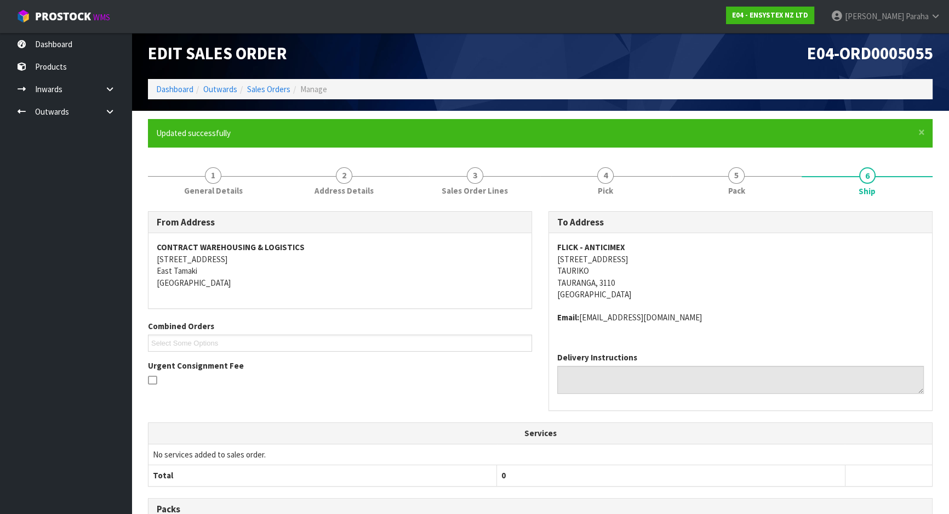
scroll to position [0, 0]
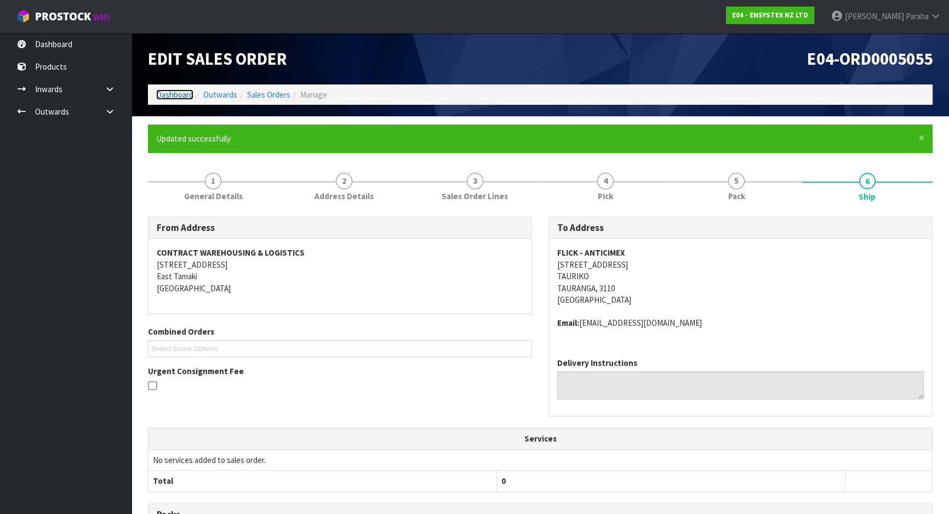
click at [179, 95] on link "Dashboard" at bounding box center [174, 94] width 37 height 10
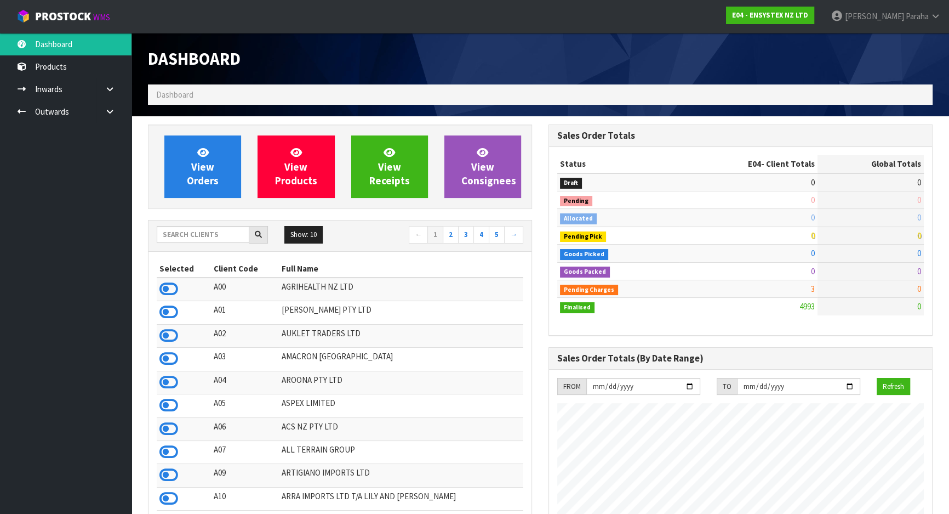
scroll to position [864, 400]
click at [219, 232] on input "text" at bounding box center [203, 234] width 93 height 17
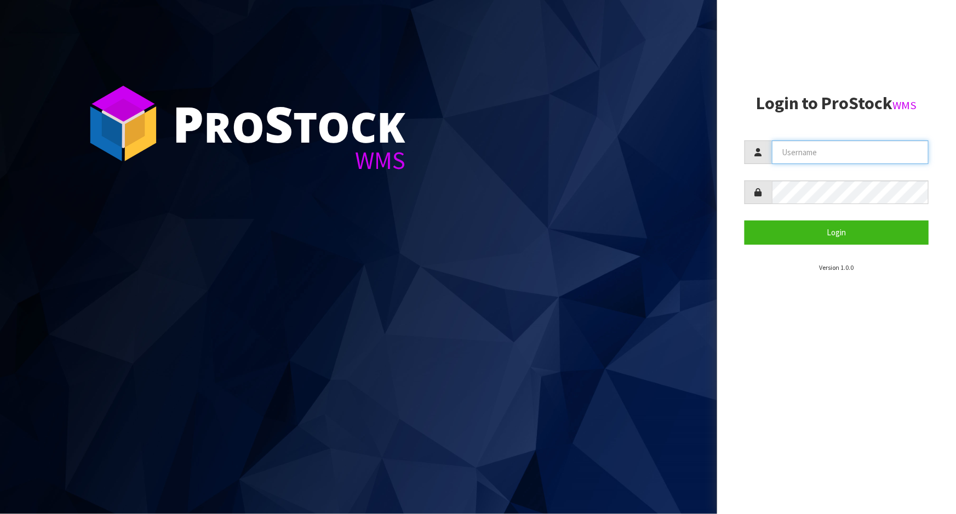
click at [825, 148] on input "text" at bounding box center [850, 152] width 157 height 24
type input "[PERSON_NAME]"
click at [745, 220] on button "Login" at bounding box center [837, 232] width 184 height 24
